Goal: Communication & Community: Answer question/provide support

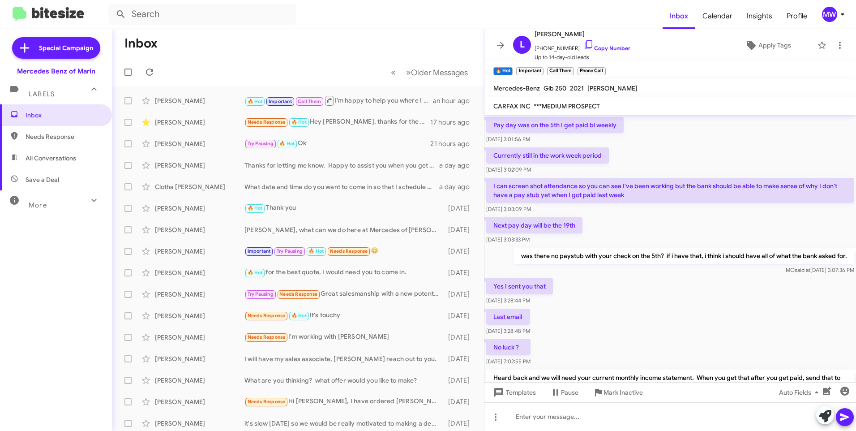
scroll to position [405, 0]
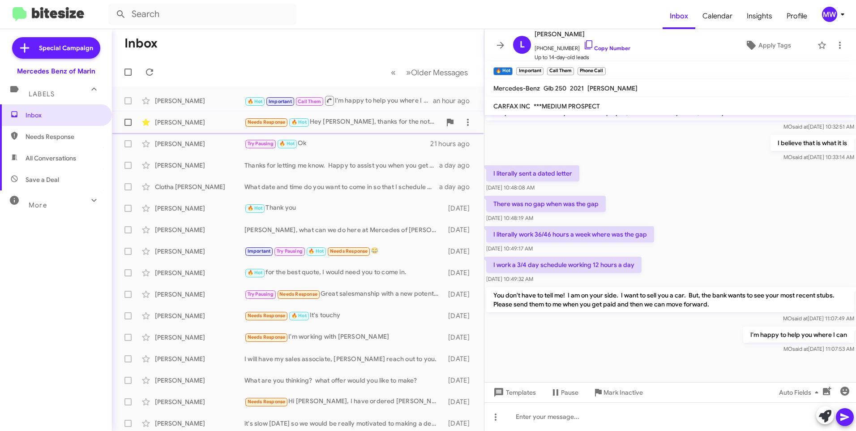
click at [359, 123] on div "Needs Response 🔥 Hot Hey Omar, thanks for the note. Here's what I'm looking to …" at bounding box center [342, 122] width 197 height 10
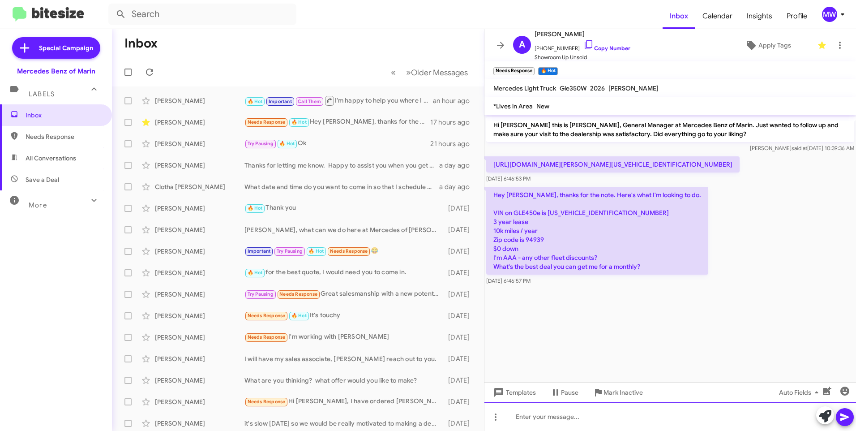
click at [592, 421] on div at bounding box center [670, 416] width 372 height 29
click at [747, 419] on div "Hi [PERSON_NAME], I'm going to text you the proposal via my personal phone." at bounding box center [670, 416] width 372 height 29
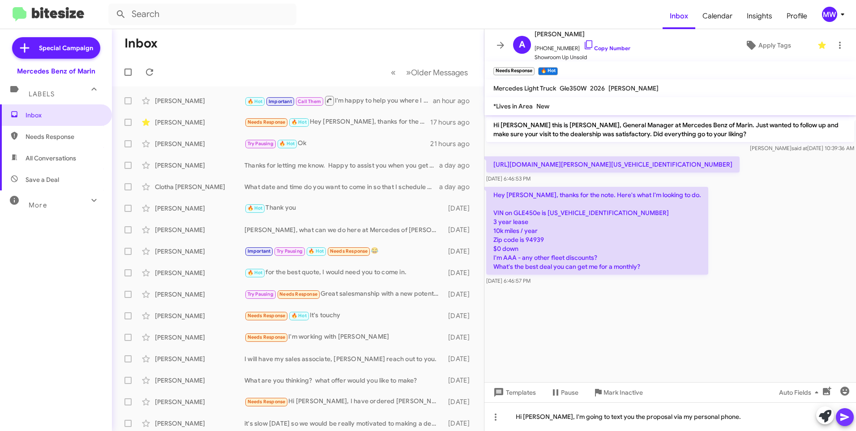
click at [845, 418] on icon at bounding box center [844, 417] width 9 height 8
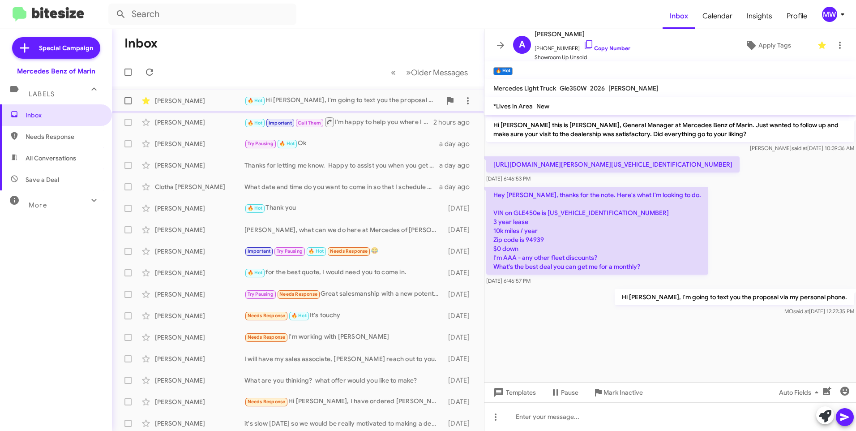
click at [405, 99] on div "🔥 Hot Hi [PERSON_NAME], I'm going to text you the proposal via my personal phon…" at bounding box center [342, 100] width 197 height 10
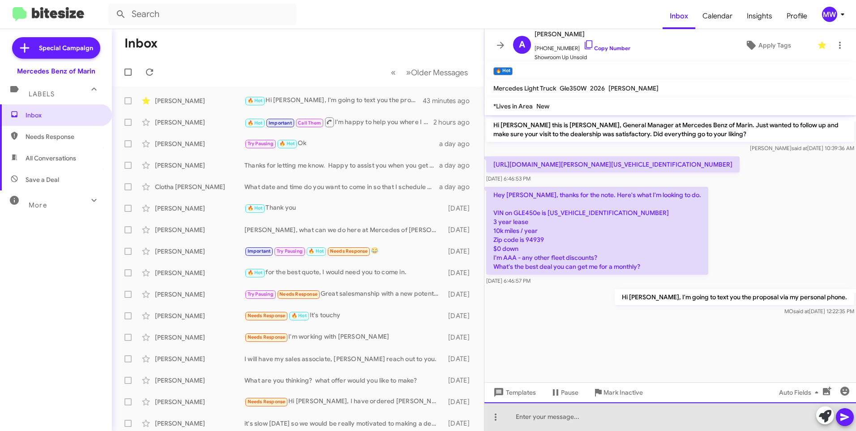
click at [575, 416] on div at bounding box center [670, 416] width 372 height 29
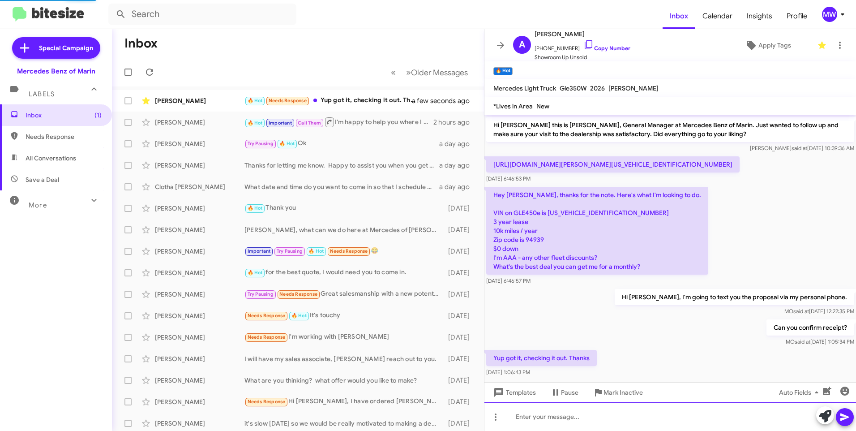
scroll to position [10, 0]
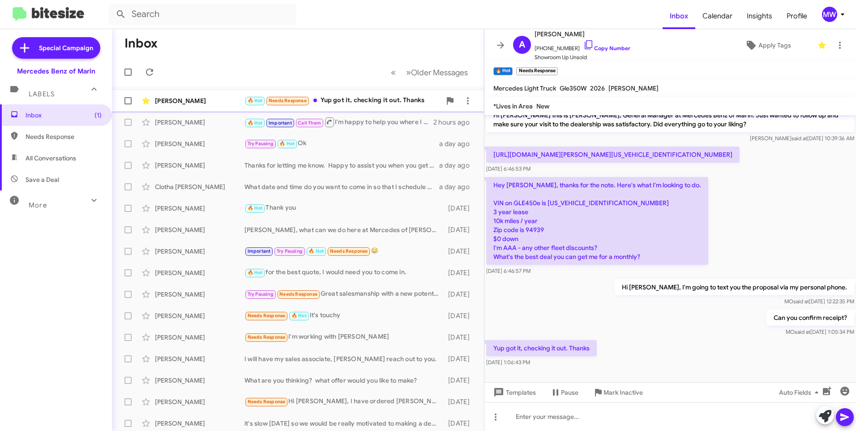
click at [375, 103] on div "🔥 Hot Needs Response Yup got it, checking it out. Thanks" at bounding box center [342, 100] width 197 height 10
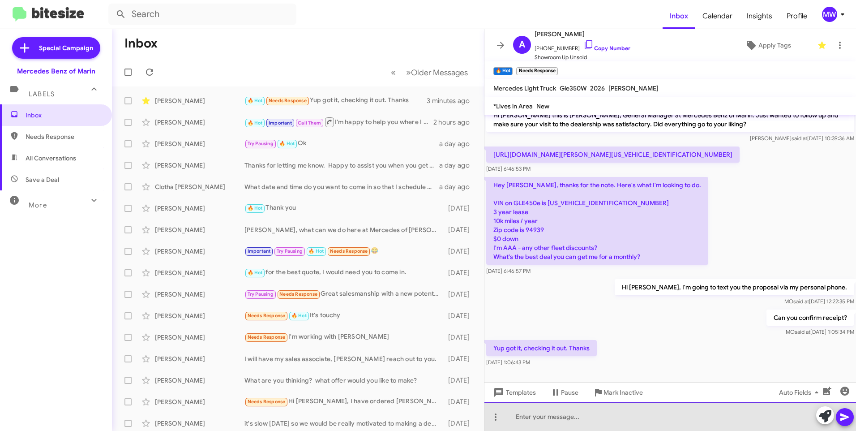
click at [641, 413] on div at bounding box center [670, 416] width 372 height 29
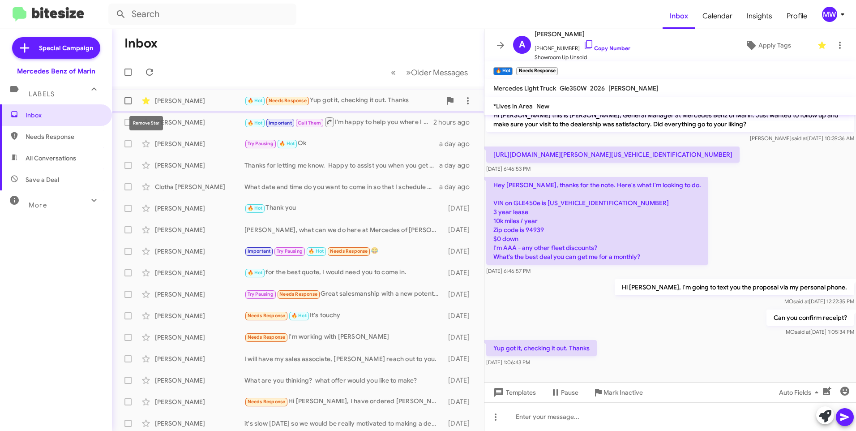
click at [145, 100] on icon at bounding box center [146, 100] width 8 height 7
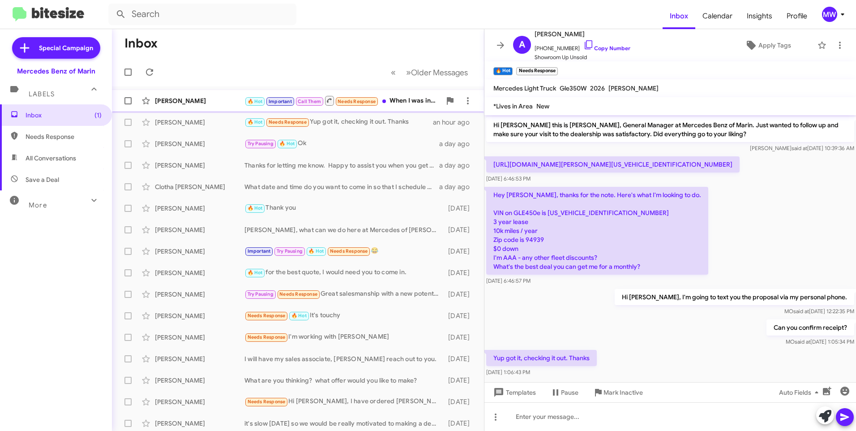
click at [414, 103] on div "🔥 Hot Important Call Them Needs Response When I was in sj Mercedes the bank did…" at bounding box center [342, 100] width 197 height 11
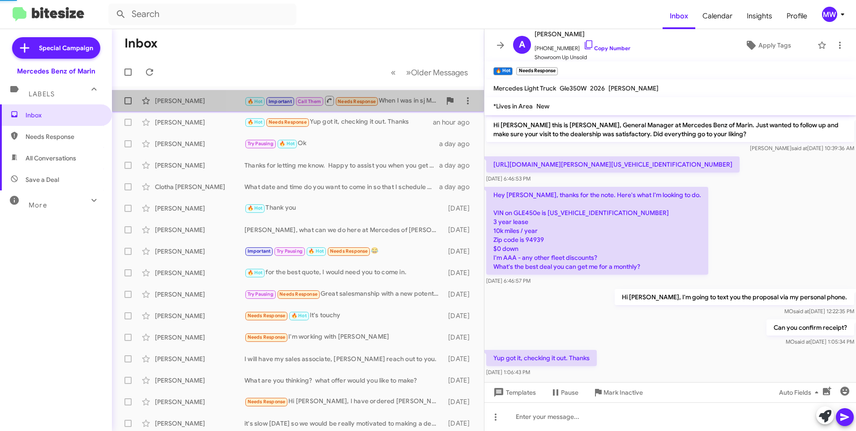
scroll to position [432, 0]
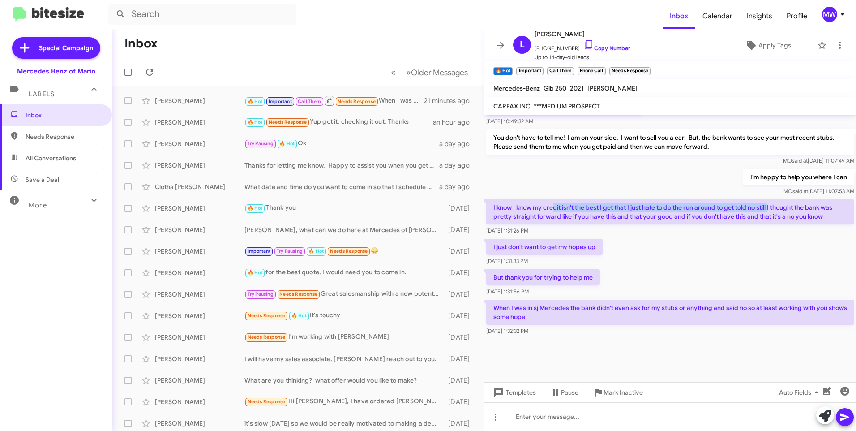
drag, startPoint x: 556, startPoint y: 206, endPoint x: 772, endPoint y: 210, distance: 216.3
click at [772, 210] on p "I know I know my credit isn't the best I get that I just hate to do the run aro…" at bounding box center [670, 211] width 368 height 25
click at [670, 236] on div "I know I know my credit isn't the best I get that I just hate to do the run aro…" at bounding box center [670, 216] width 372 height 39
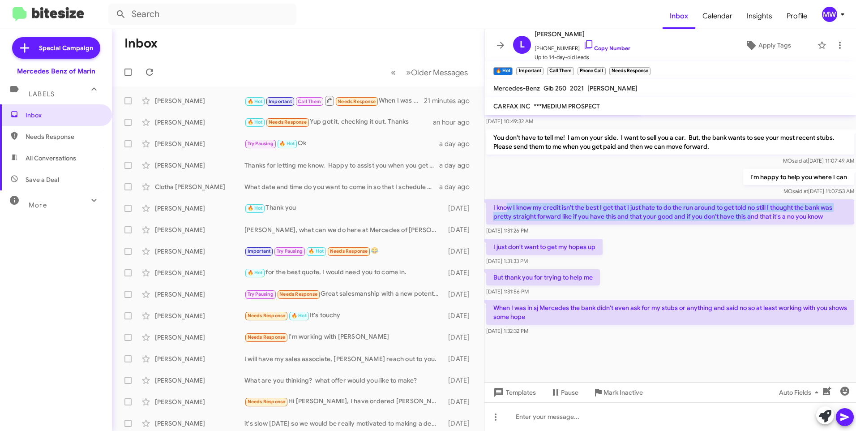
drag, startPoint x: 507, startPoint y: 207, endPoint x: 751, endPoint y: 218, distance: 243.8
click at [751, 218] on p "I know I know my credit isn't the best I get that I just hate to do the run aro…" at bounding box center [670, 211] width 368 height 25
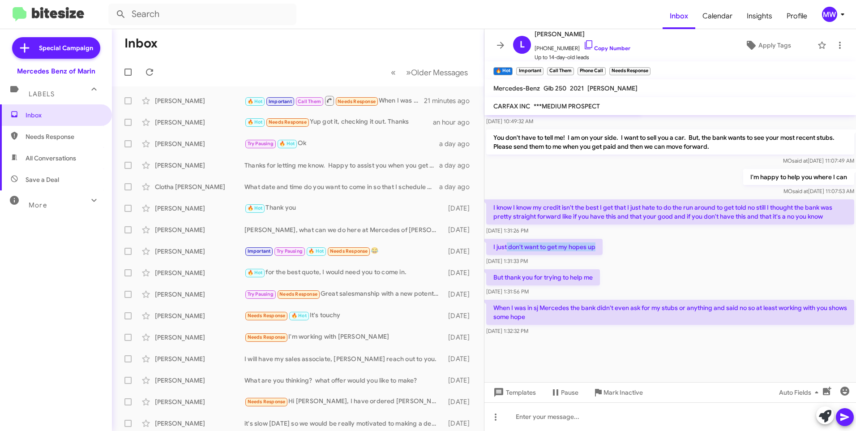
drag, startPoint x: 507, startPoint y: 248, endPoint x: 599, endPoint y: 249, distance: 91.8
click at [599, 249] on p "I just don't want to get my hopes up" at bounding box center [544, 247] width 116 height 16
drag, startPoint x: 519, startPoint y: 276, endPoint x: 579, endPoint y: 272, distance: 60.1
click at [579, 272] on p "But thank you for trying to help me" at bounding box center [543, 277] width 114 height 16
drag, startPoint x: 579, startPoint y: 272, endPoint x: 725, endPoint y: 308, distance: 149.7
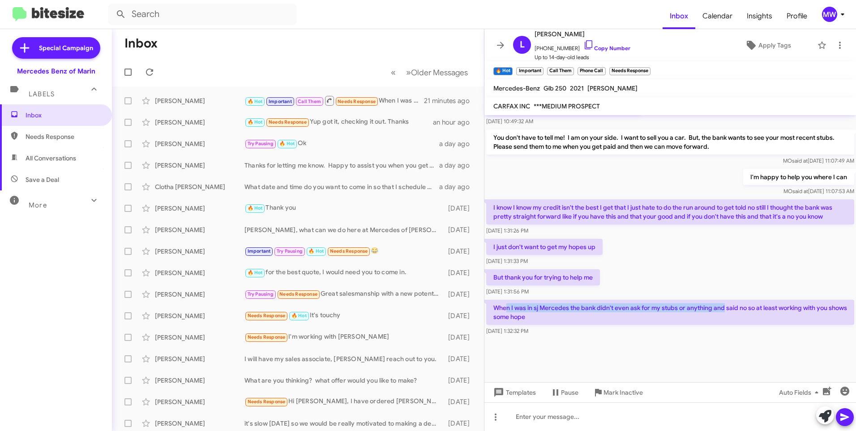
click at [725, 308] on p "When I was in sj Mercedes the bank didn't even ask for my stubs or anything and…" at bounding box center [670, 311] width 368 height 25
drag, startPoint x: 725, startPoint y: 308, endPoint x: 603, endPoint y: 331, distance: 124.5
click at [603, 331] on div "Sep 13, 2025, 1:32:32 PM" at bounding box center [670, 330] width 368 height 9
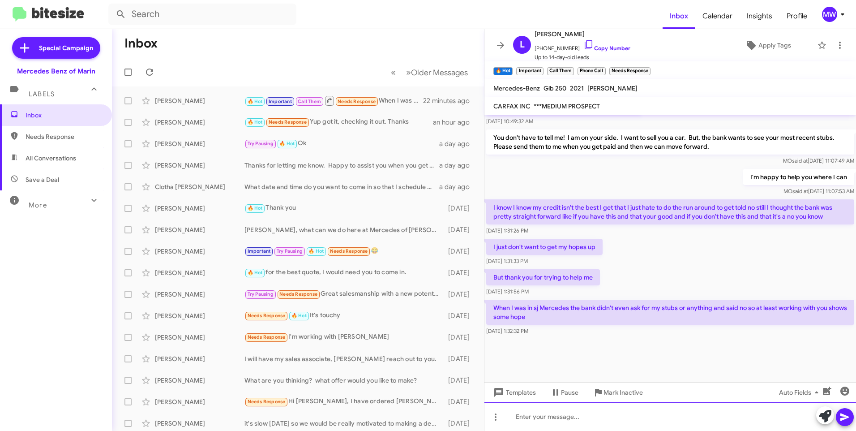
click at [535, 415] on div at bounding box center [670, 416] width 372 height 29
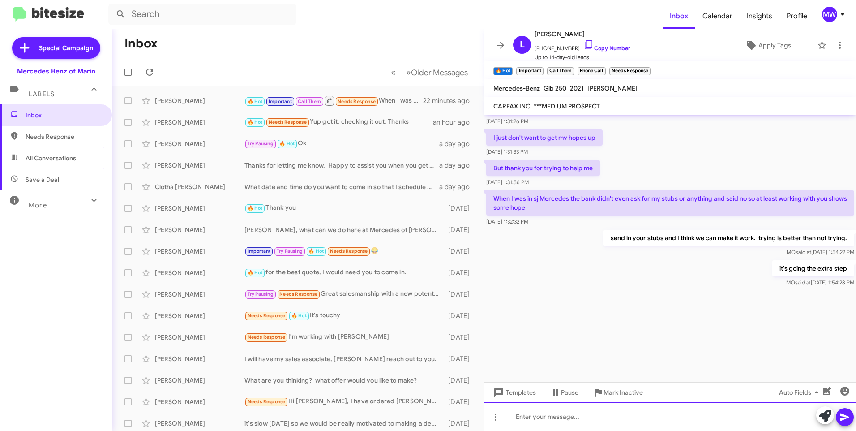
scroll to position [1155, 0]
